Goal: Task Accomplishment & Management: Manage account settings

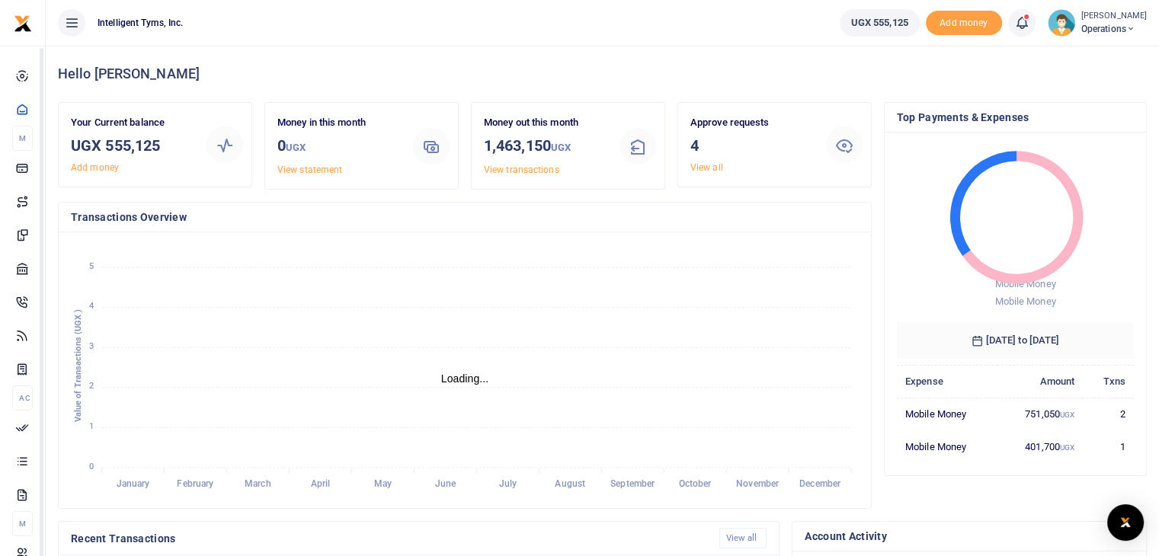
scroll to position [12, 12]
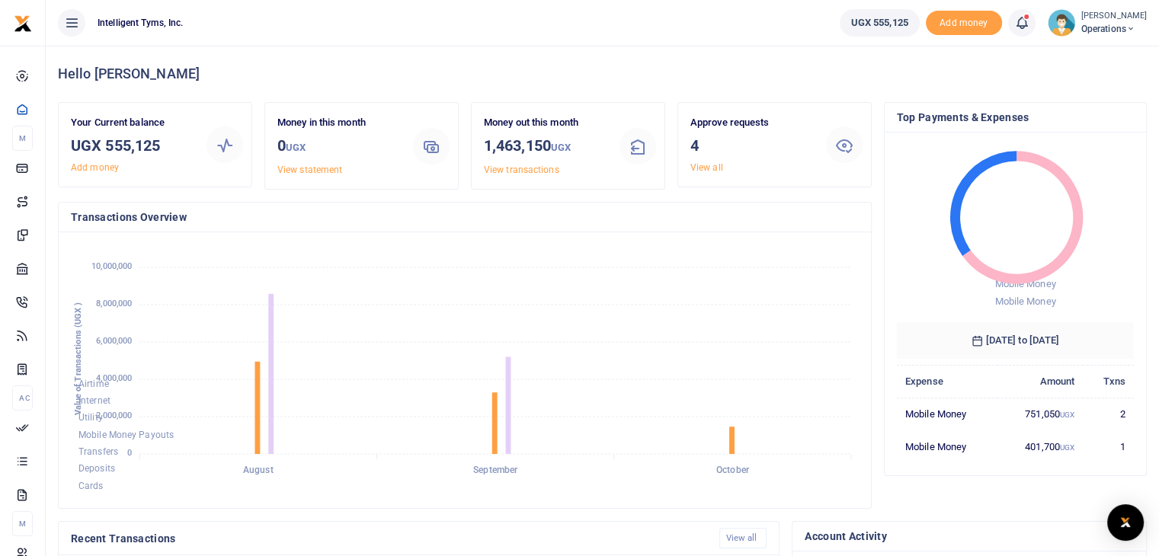
click at [1021, 27] on icon at bounding box center [1021, 22] width 15 height 17
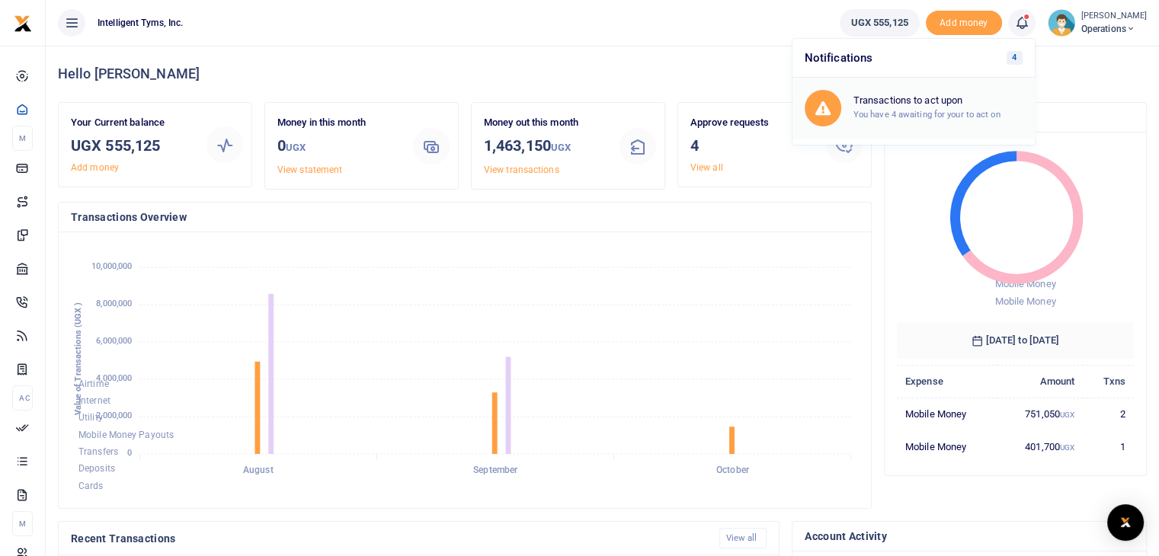
click at [911, 120] on div "Transactions to act upon You have 4 awaiting for your to act on" at bounding box center [937, 107] width 169 height 27
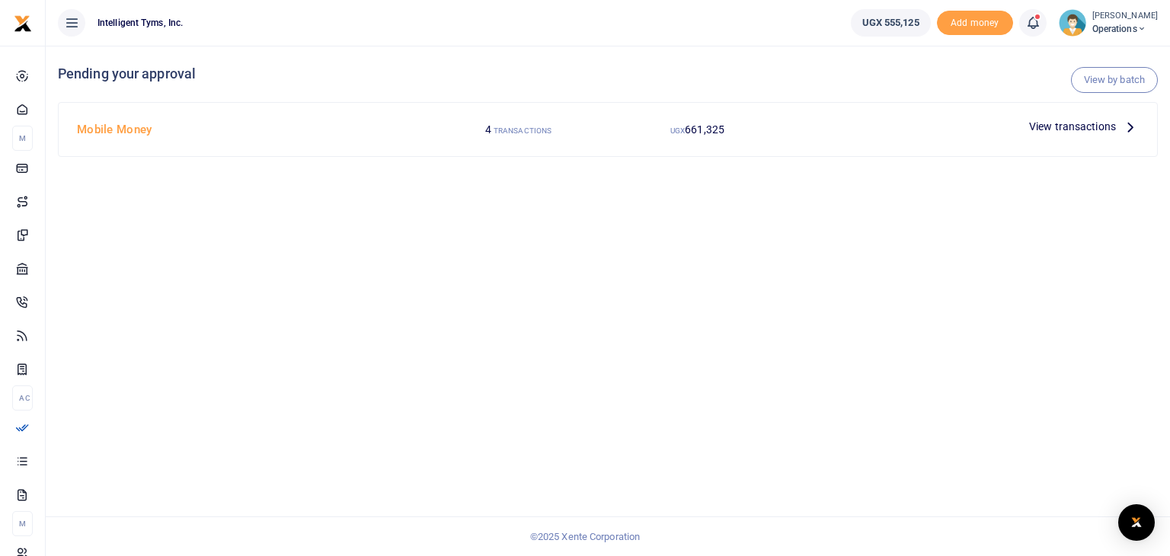
click at [1082, 130] on span "View transactions" at bounding box center [1073, 126] width 87 height 17
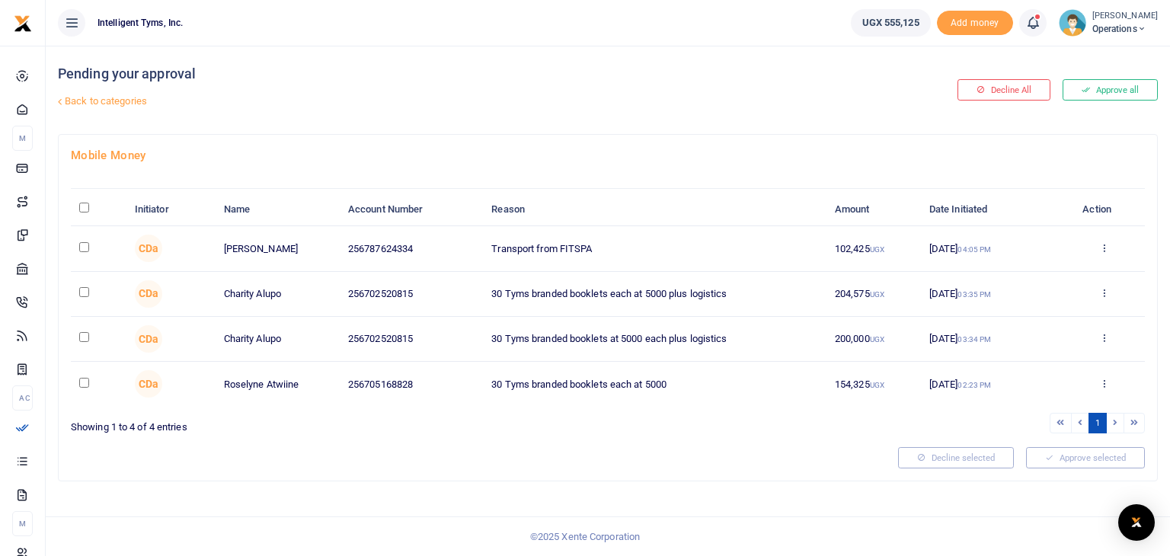
click at [85, 245] on input "checkbox" at bounding box center [84, 247] width 10 height 10
checkbox input "true"
click at [83, 287] on input "checkbox" at bounding box center [84, 292] width 10 height 10
checkbox input "true"
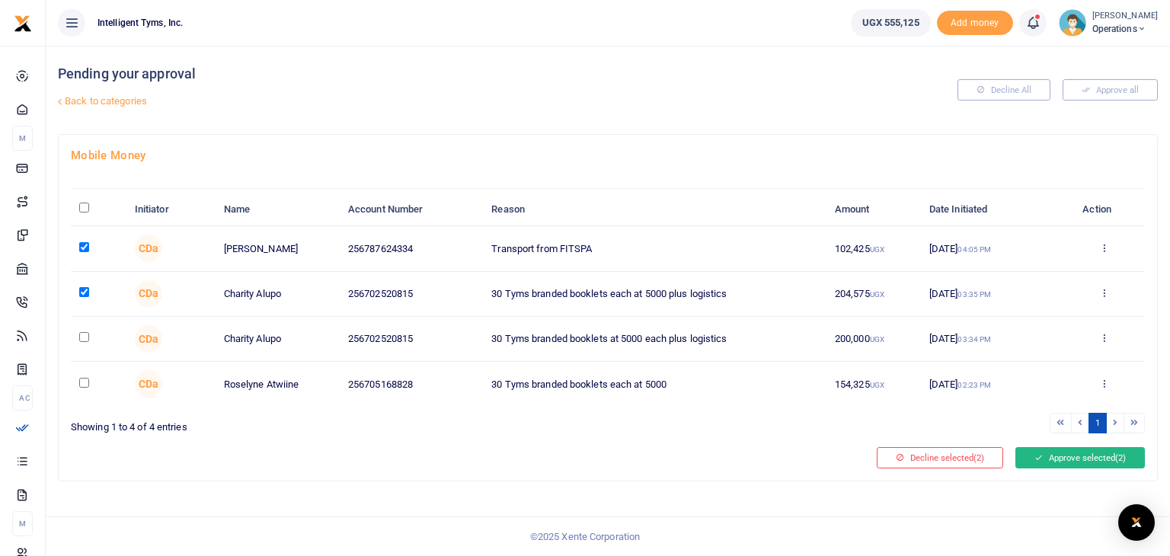
click at [1085, 460] on button "Approve selected (2)" at bounding box center [1081, 457] width 130 height 21
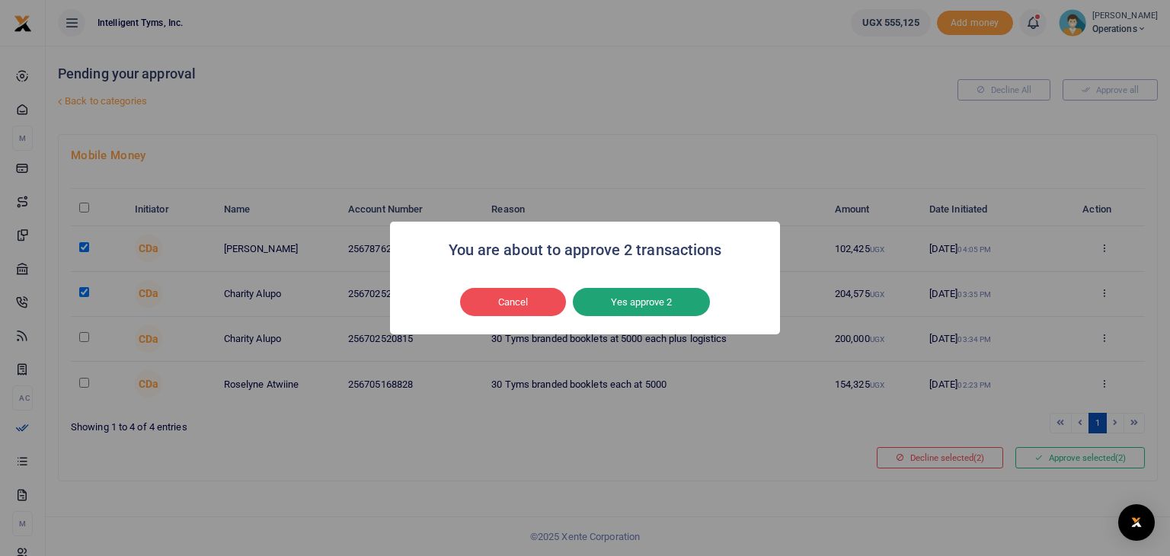
click at [631, 299] on button "Yes approve 2" at bounding box center [641, 302] width 137 height 29
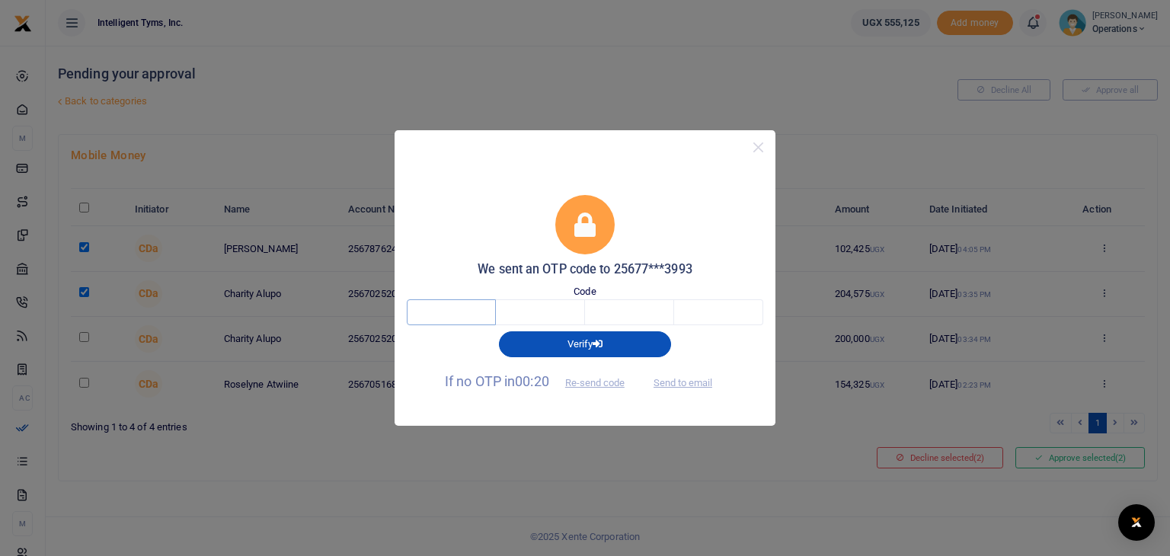
click at [444, 321] on input "text" at bounding box center [451, 312] width 89 height 26
type input "7"
type input "4"
type input "2"
type input "7"
